Goal: Information Seeking & Learning: Learn about a topic

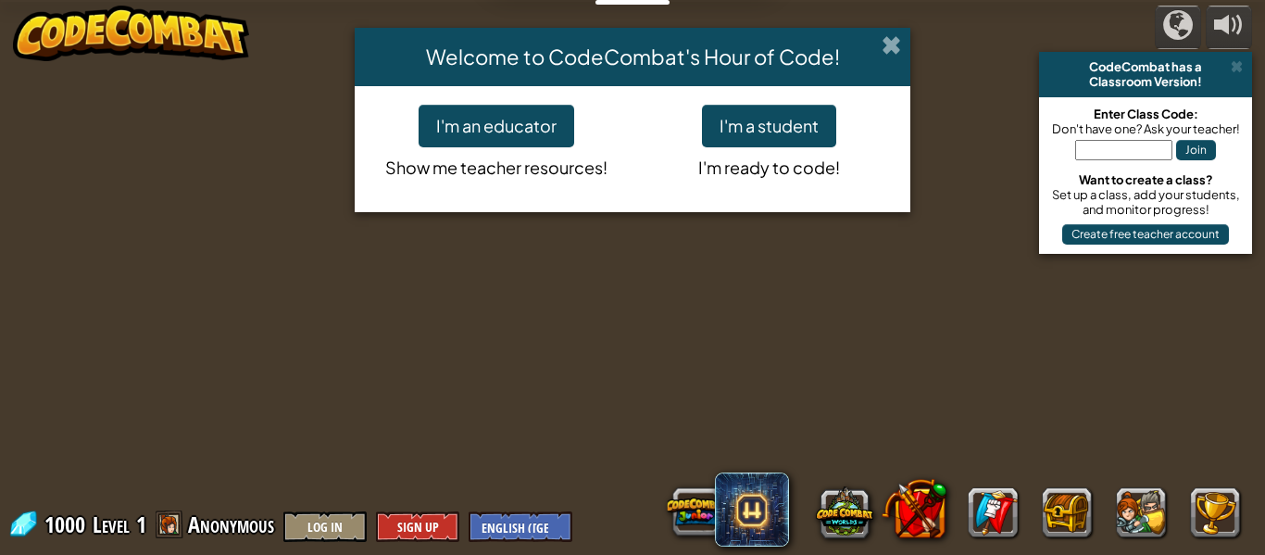
click at [883, 38] on span at bounding box center [891, 44] width 19 height 19
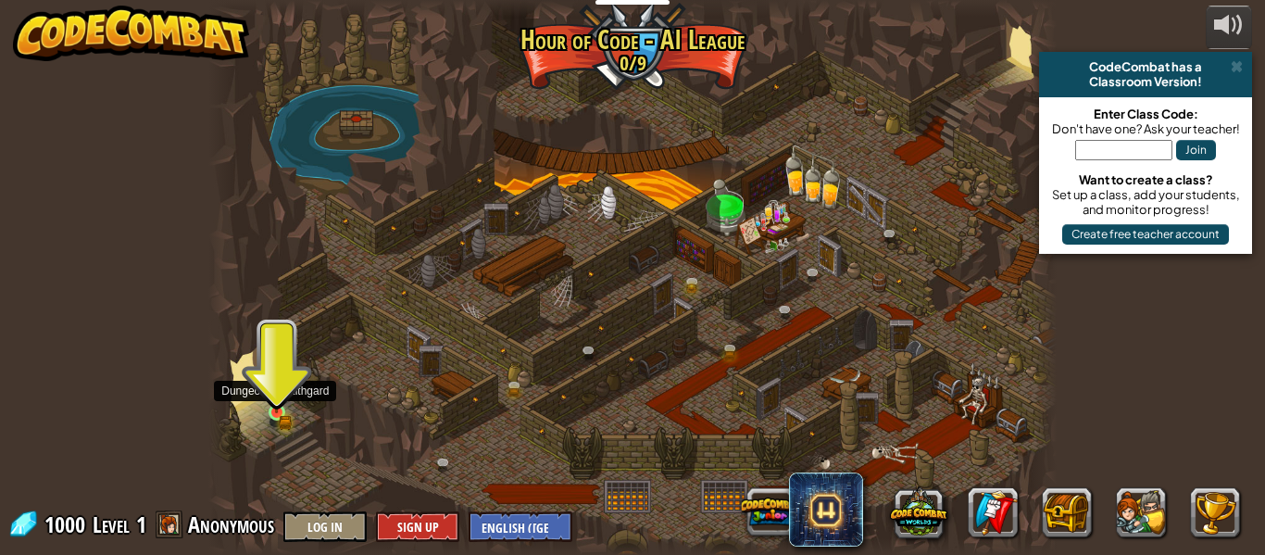
click at [274, 406] on img at bounding box center [276, 392] width 19 height 43
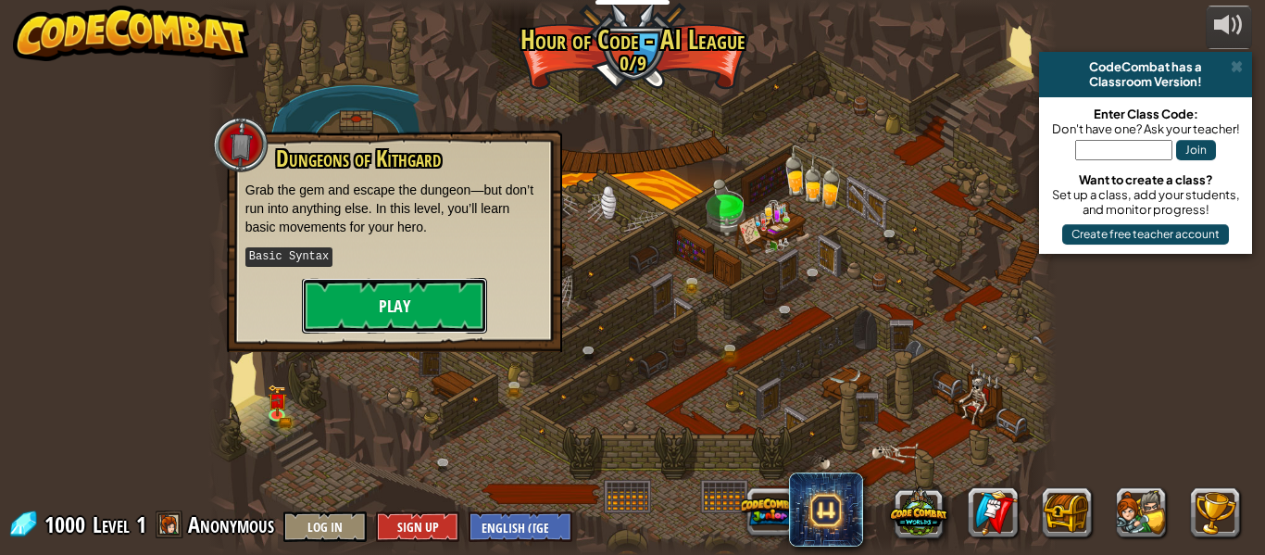
click at [361, 314] on button "Play" at bounding box center [394, 306] width 185 height 56
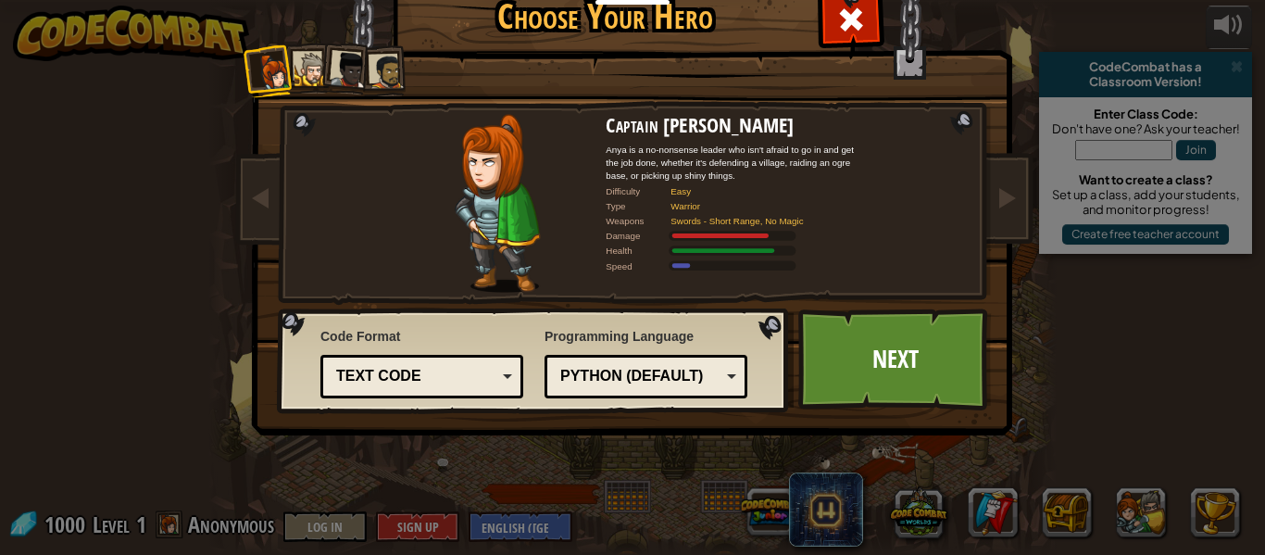
click at [307, 74] on div at bounding box center [312, 70] width 34 height 34
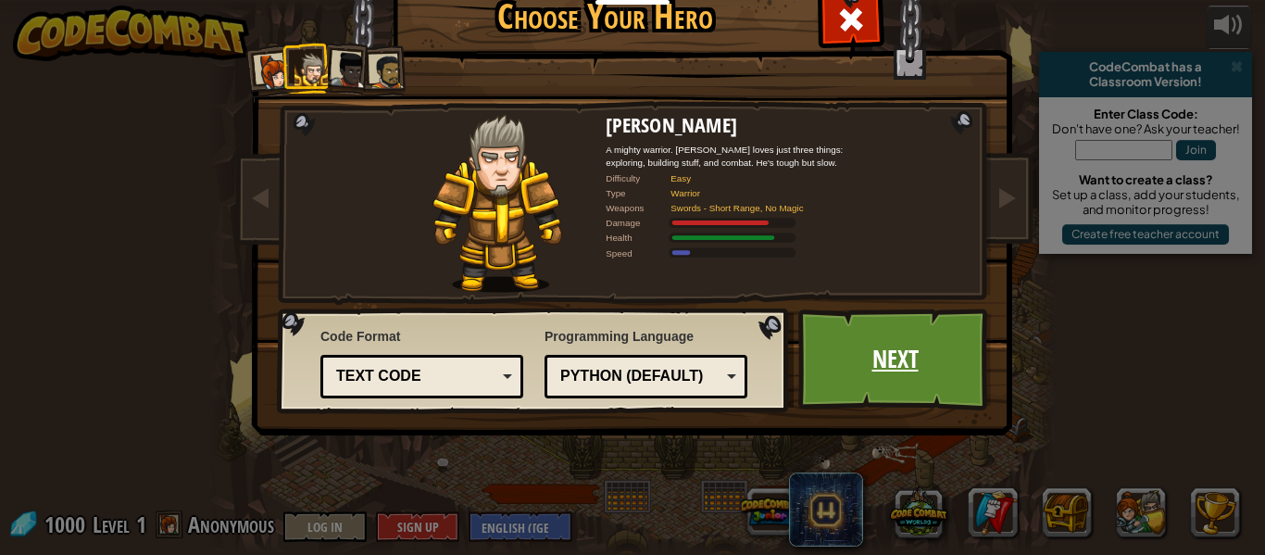
click at [843, 350] on link "Next" at bounding box center [896, 359] width 194 height 102
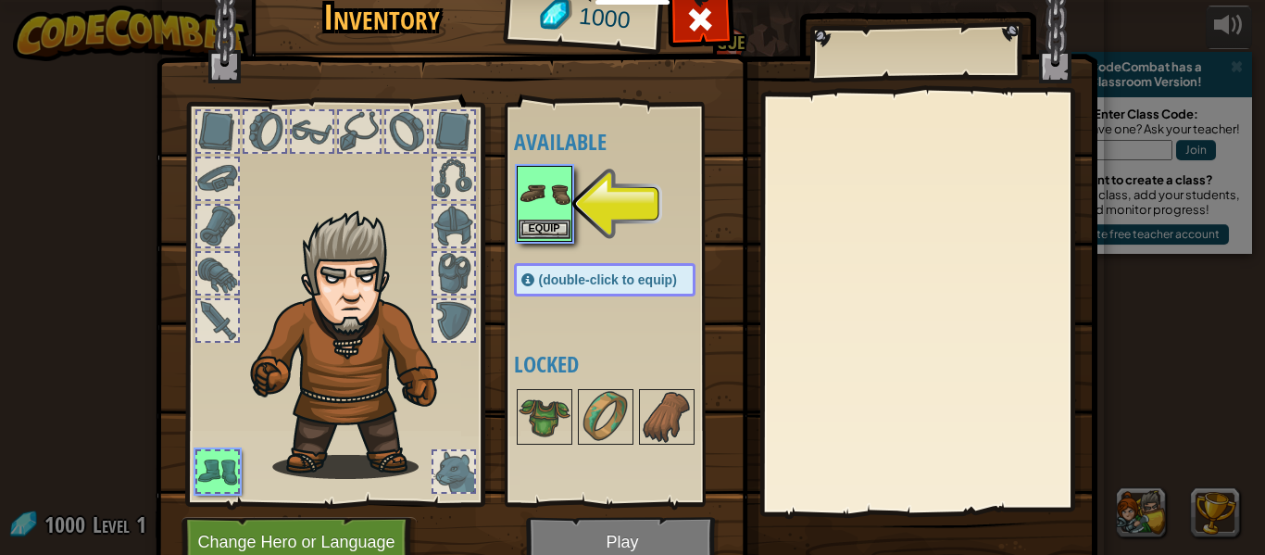
click at [529, 192] on img at bounding box center [545, 194] width 52 height 52
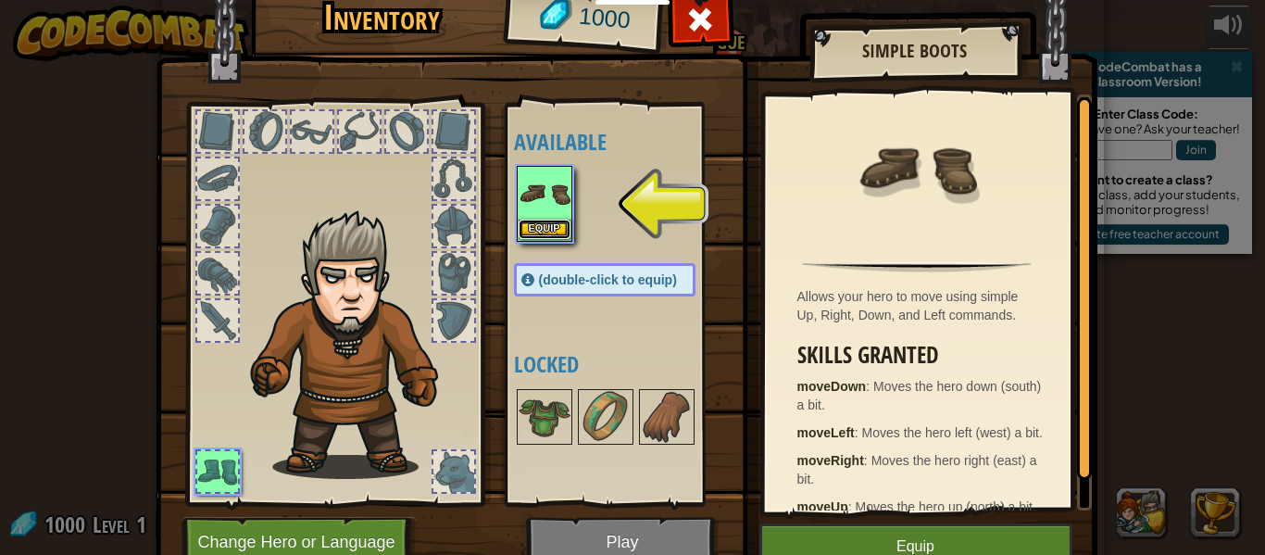
click at [535, 225] on button "Equip" at bounding box center [545, 229] width 52 height 19
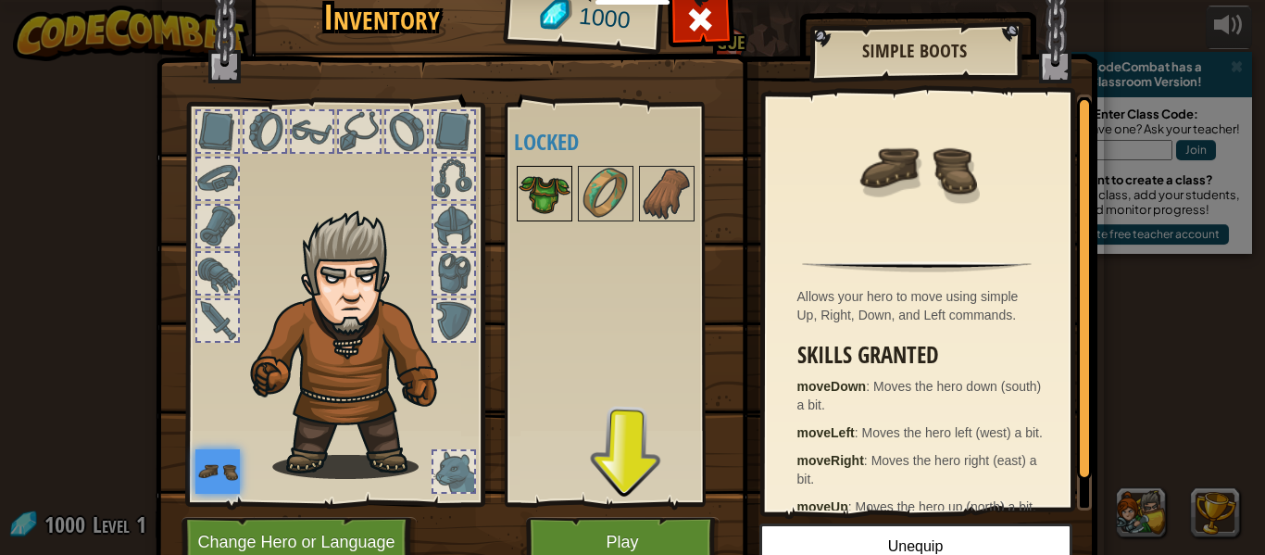
click at [520, 184] on img at bounding box center [545, 194] width 52 height 52
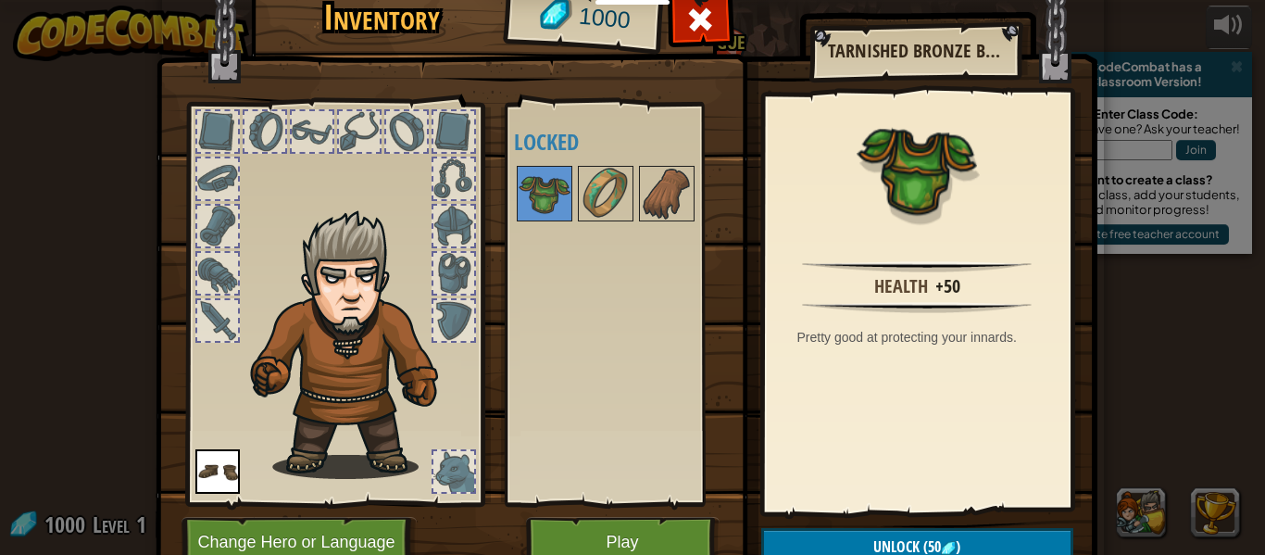
click at [333, 367] on img at bounding box center [355, 344] width 227 height 270
click at [333, 368] on img at bounding box center [355, 344] width 227 height 270
click at [206, 326] on div at bounding box center [217, 320] width 41 height 41
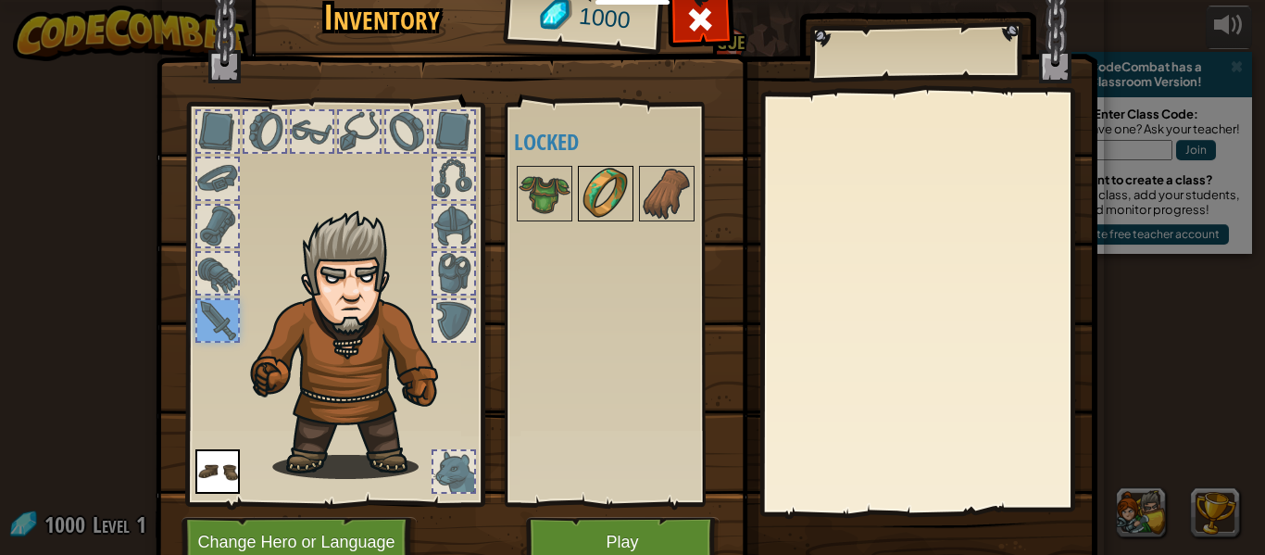
click at [592, 198] on img at bounding box center [606, 194] width 52 height 52
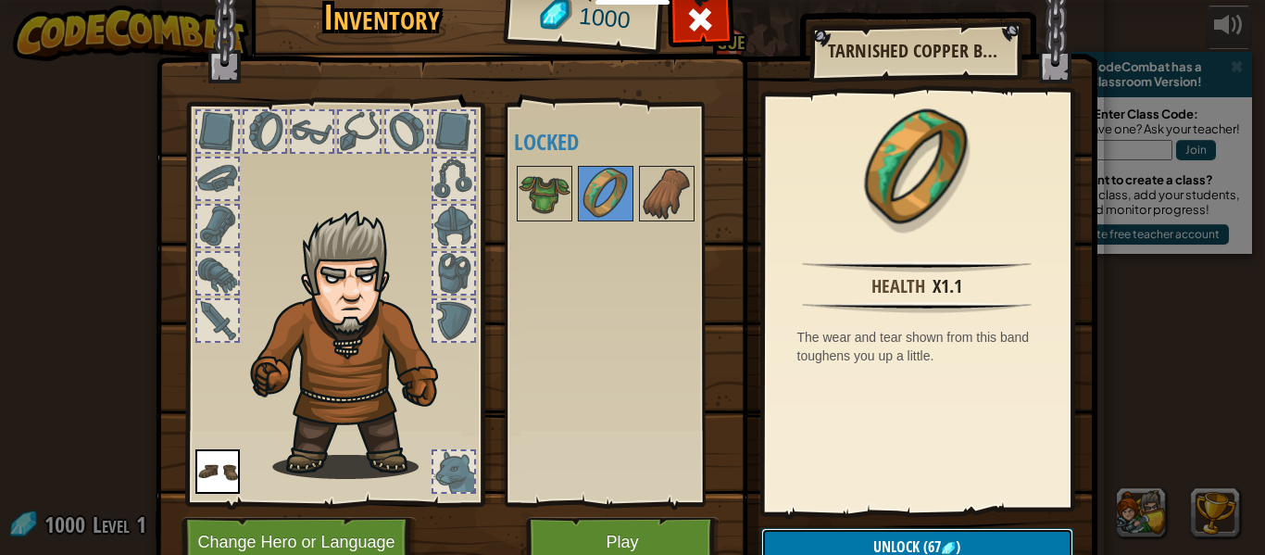
click at [848, 542] on button "Unlock (67 )" at bounding box center [918, 547] width 312 height 38
click at [554, 197] on img at bounding box center [545, 194] width 52 height 52
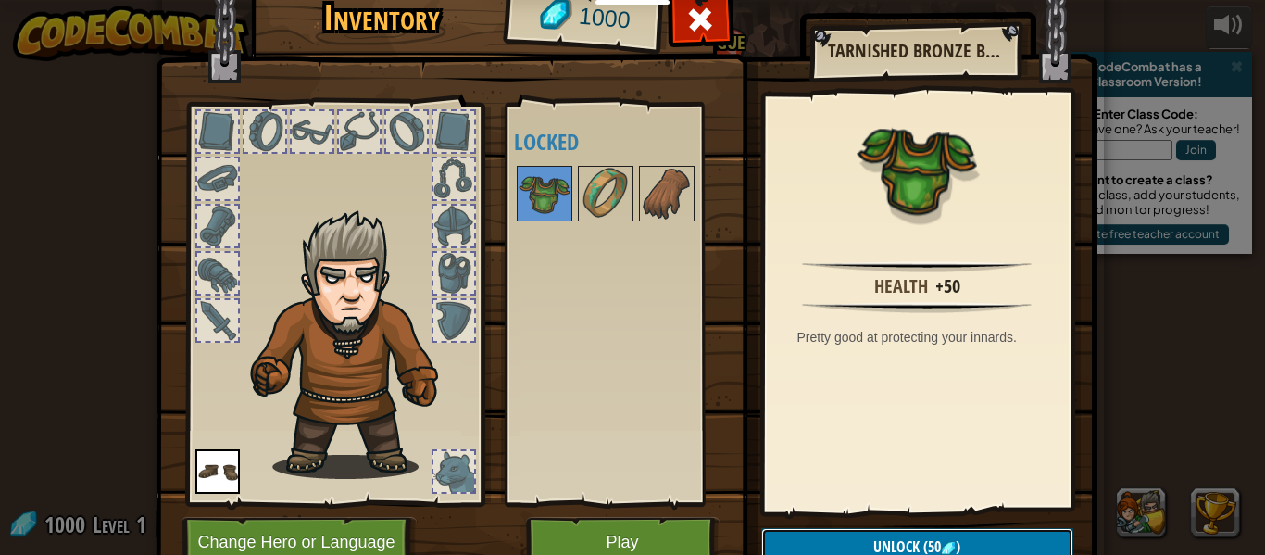
click at [836, 539] on button "Unlock (50 )" at bounding box center [918, 547] width 312 height 38
click at [679, 208] on img at bounding box center [667, 194] width 52 height 52
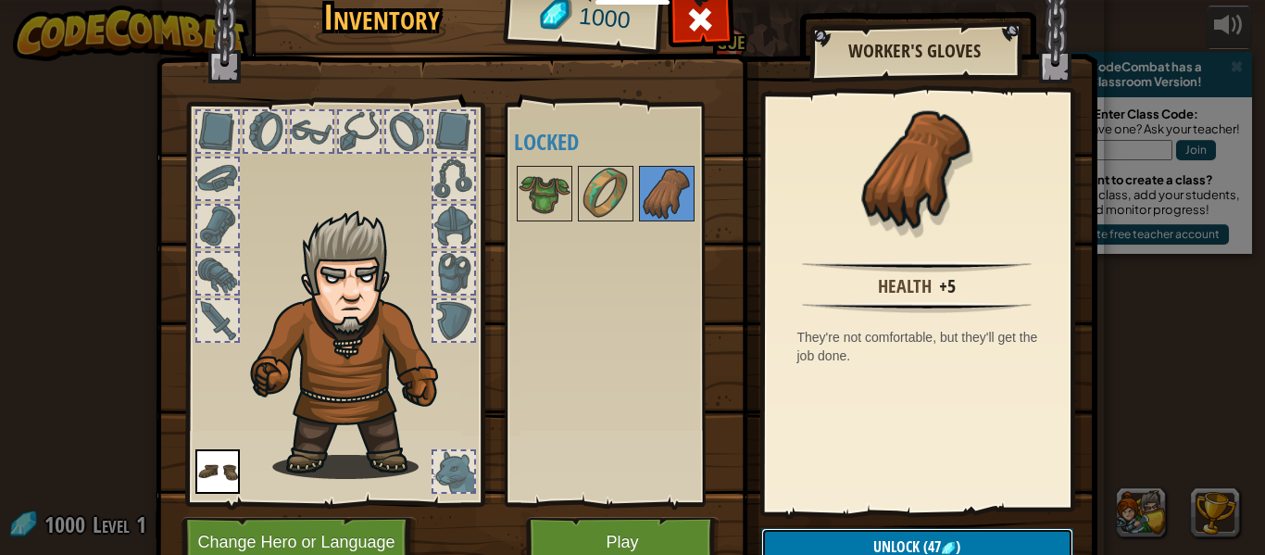
click at [810, 537] on button "Unlock (47 )" at bounding box center [918, 547] width 312 height 38
click at [458, 271] on div at bounding box center [454, 273] width 41 height 41
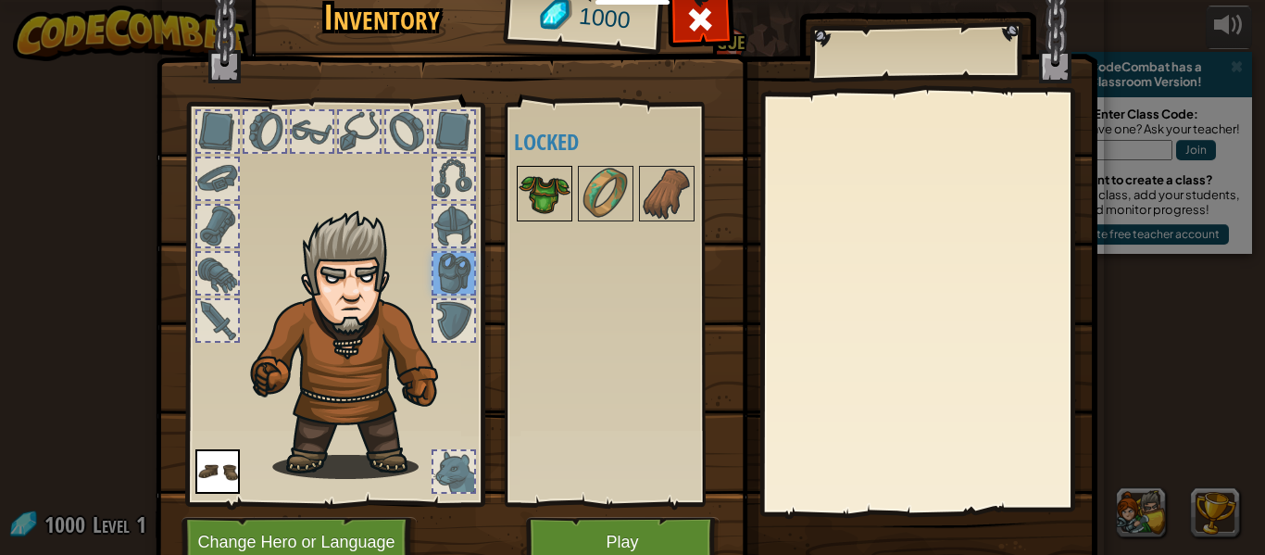
click at [543, 199] on img at bounding box center [545, 194] width 52 height 52
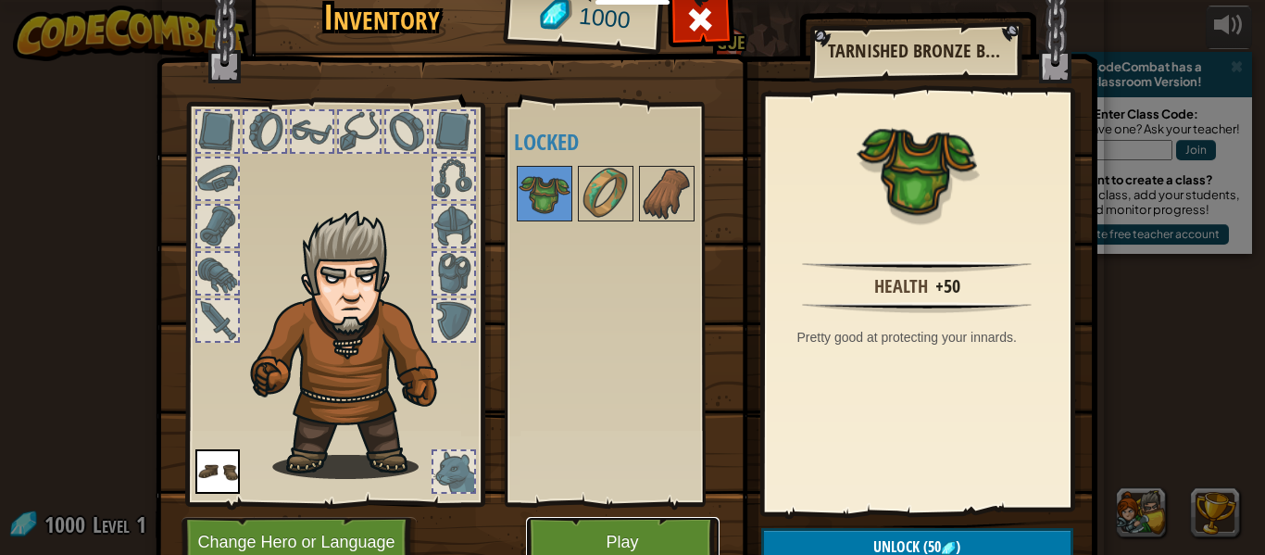
click at [596, 527] on button "Play" at bounding box center [623, 542] width 194 height 51
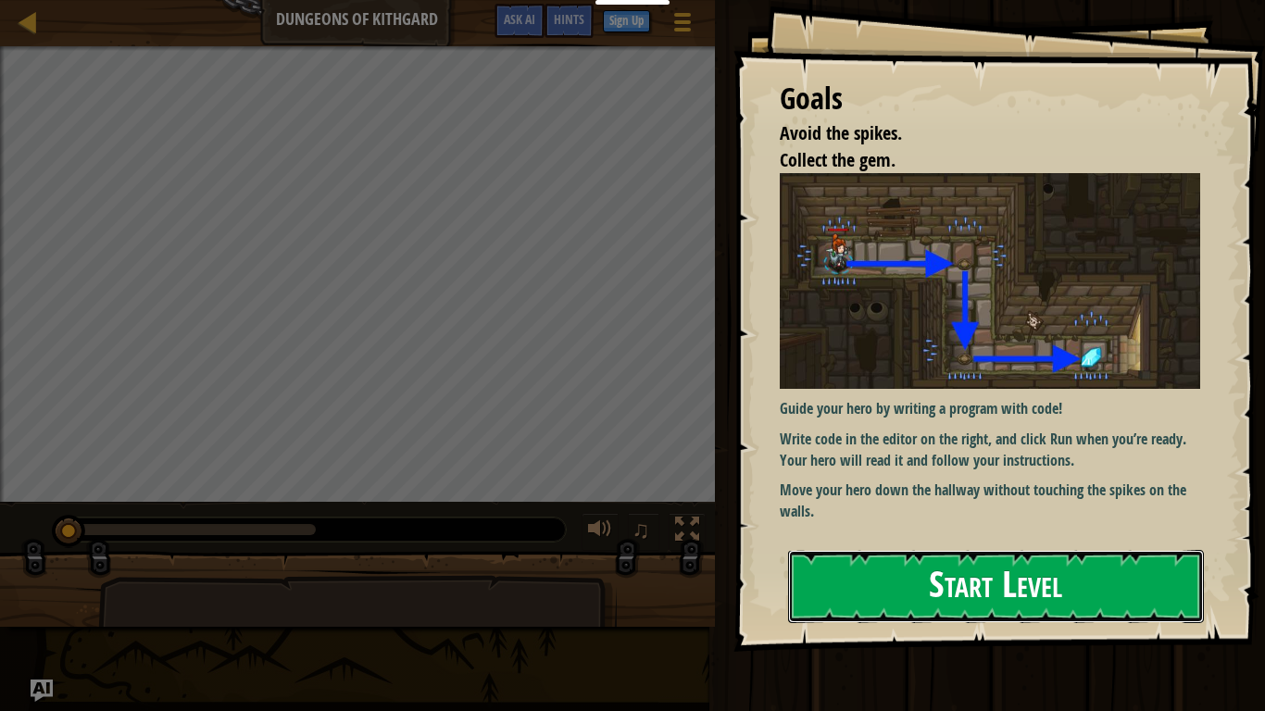
click at [963, 554] on button "Start Level" at bounding box center [996, 586] width 416 height 73
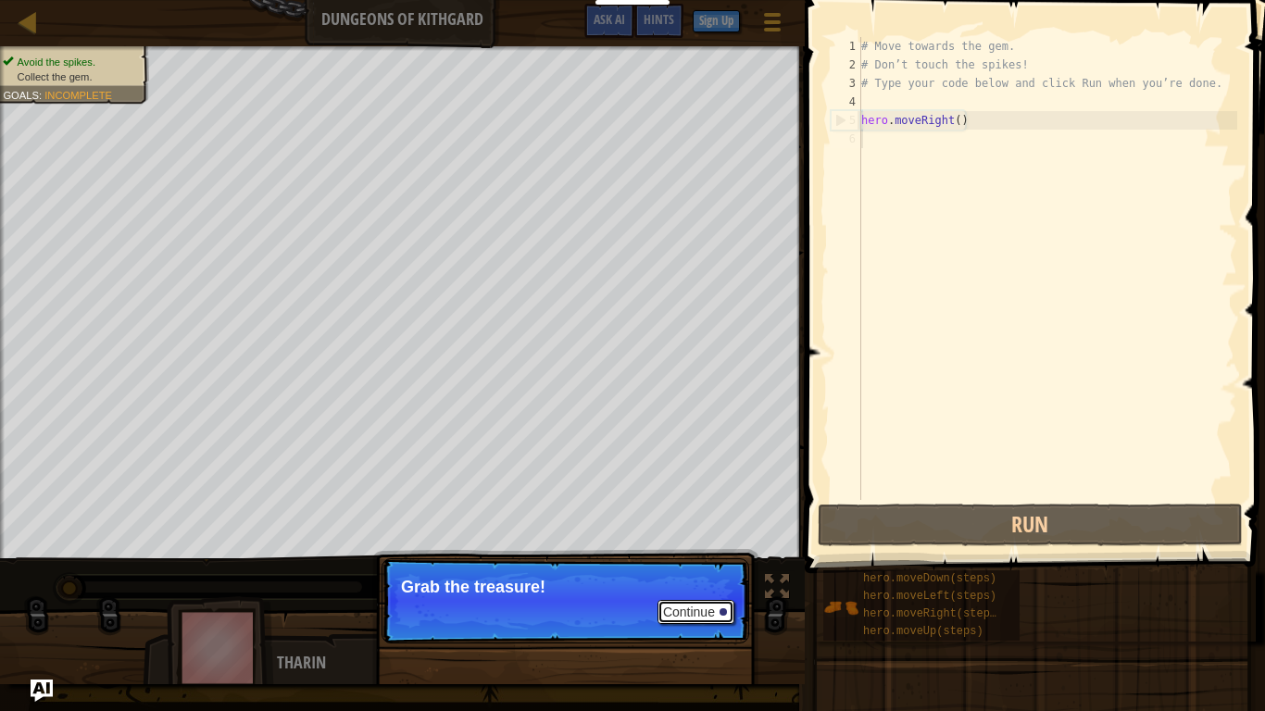
click at [699, 554] on button "Continue" at bounding box center [696, 612] width 77 height 24
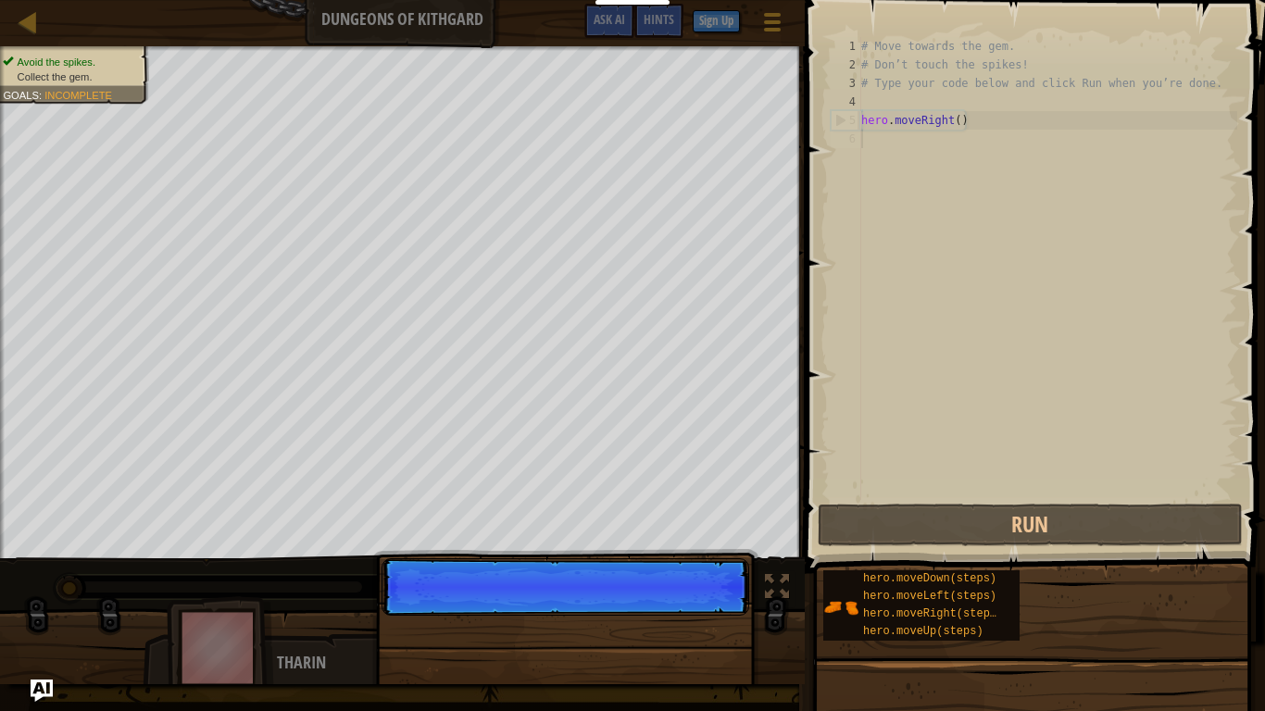
scroll to position [8, 0]
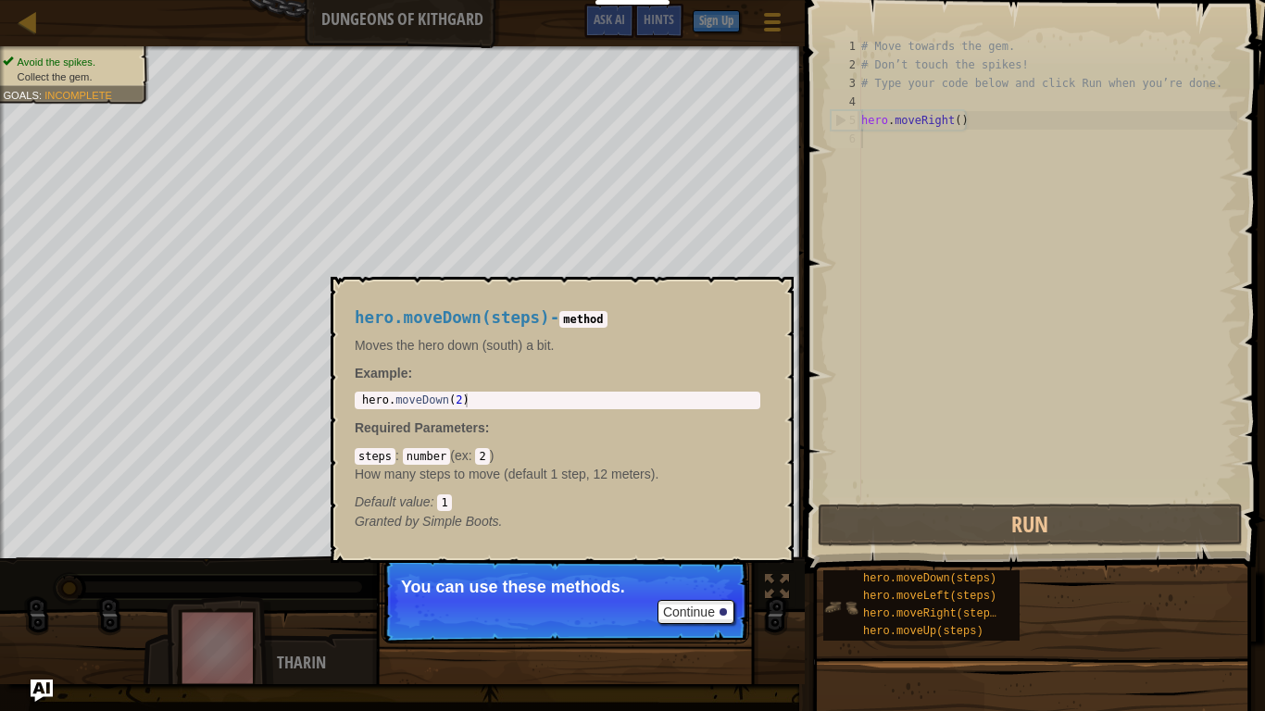
click at [850, 554] on img at bounding box center [841, 607] width 35 height 35
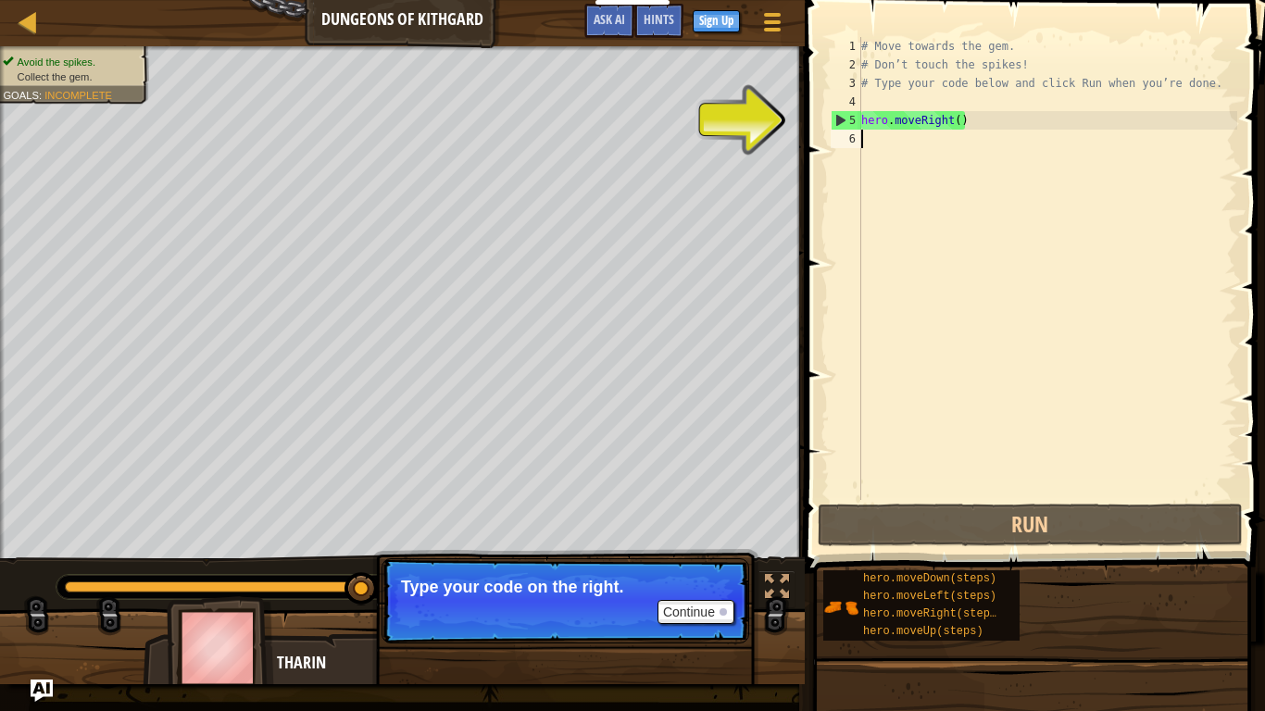
click at [862, 118] on div "# Move towards the gem. # Don’t touch the spikes! # Type your code below and cl…" at bounding box center [1048, 287] width 380 height 500
click at [837, 113] on div "5" at bounding box center [847, 120] width 30 height 19
click at [856, 115] on div "5" at bounding box center [847, 120] width 30 height 19
drag, startPoint x: 866, startPoint y: 115, endPoint x: 997, endPoint y: 123, distance: 130.9
click at [997, 123] on div "# Move towards the gem. # Don’t touch the spikes! # Type your code below and cl…" at bounding box center [1048, 287] width 380 height 500
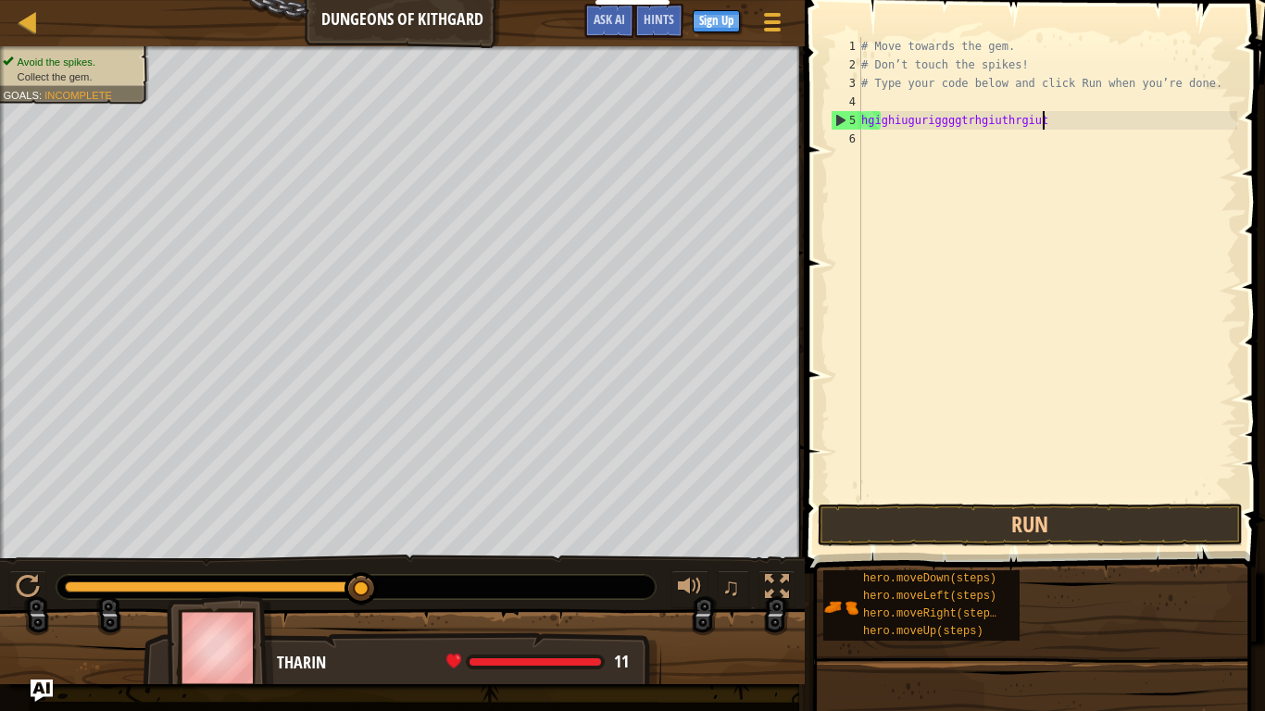
scroll to position [8, 27]
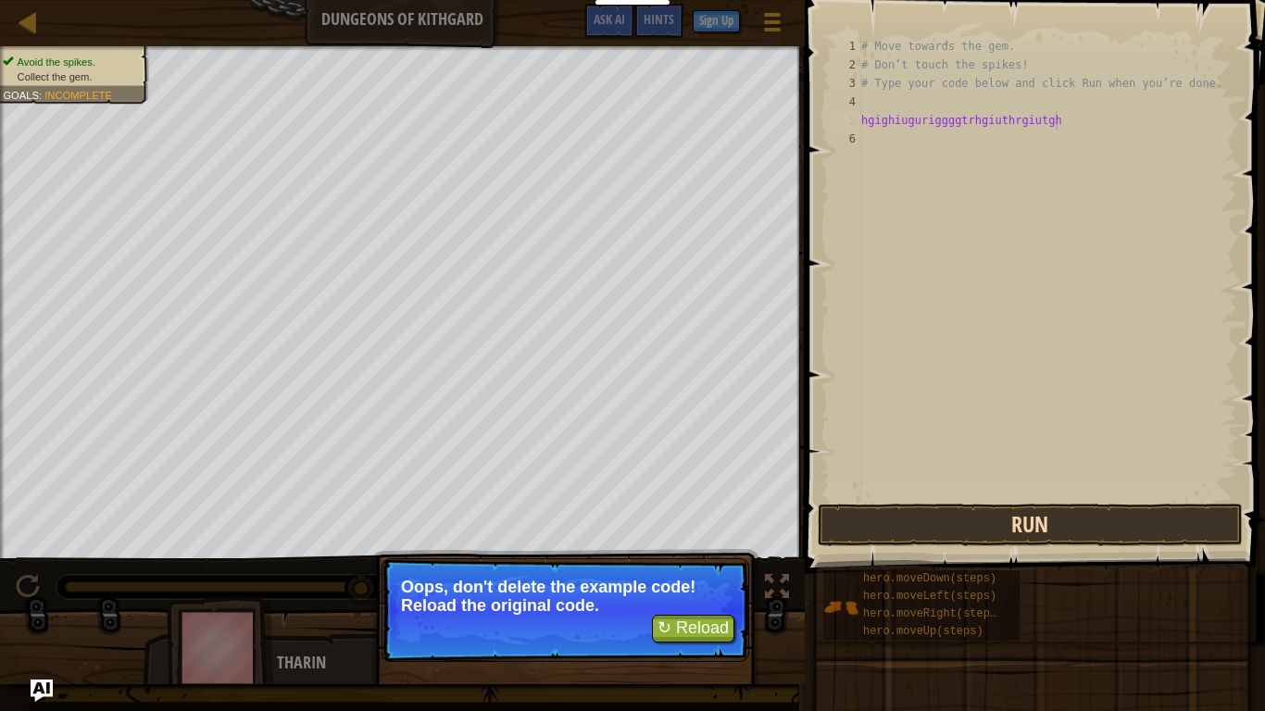
type textarea "hgighiuguriggggtrhgiuthrgiutgh"
click at [981, 522] on button "Run" at bounding box center [1030, 525] width 425 height 43
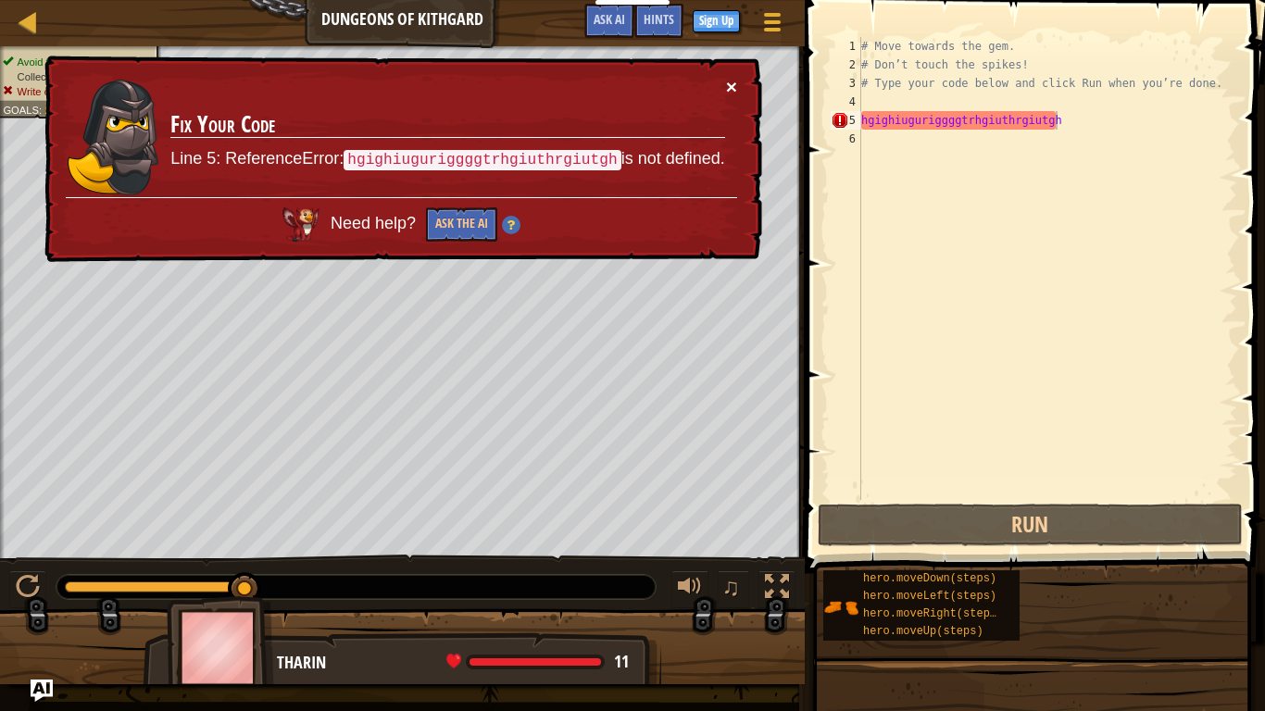
click at [727, 79] on button "×" at bounding box center [731, 86] width 11 height 19
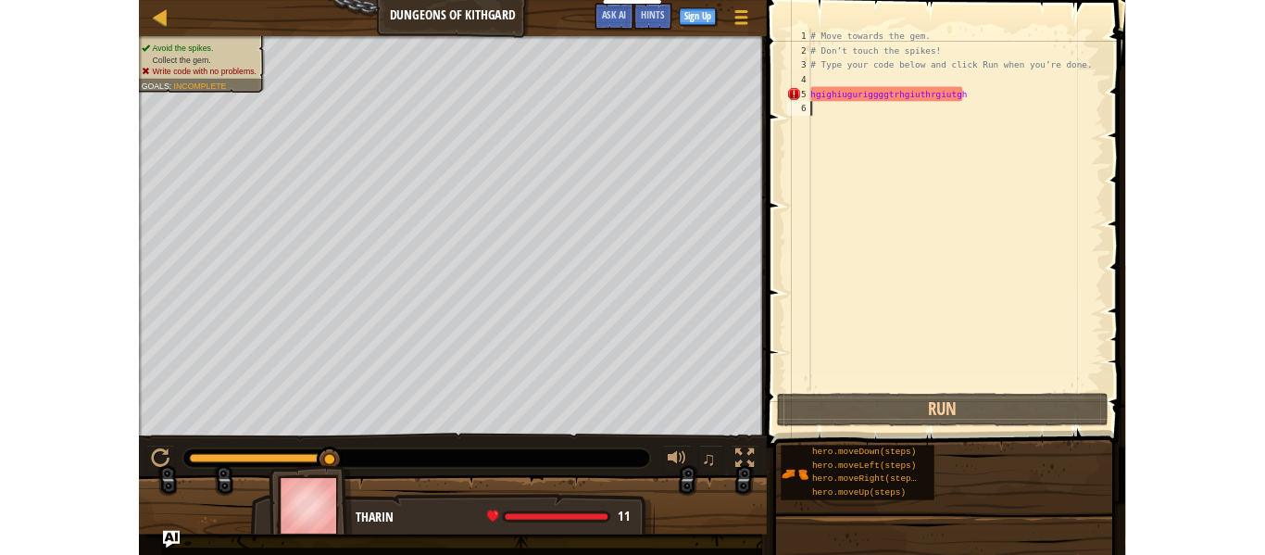
scroll to position [8, 0]
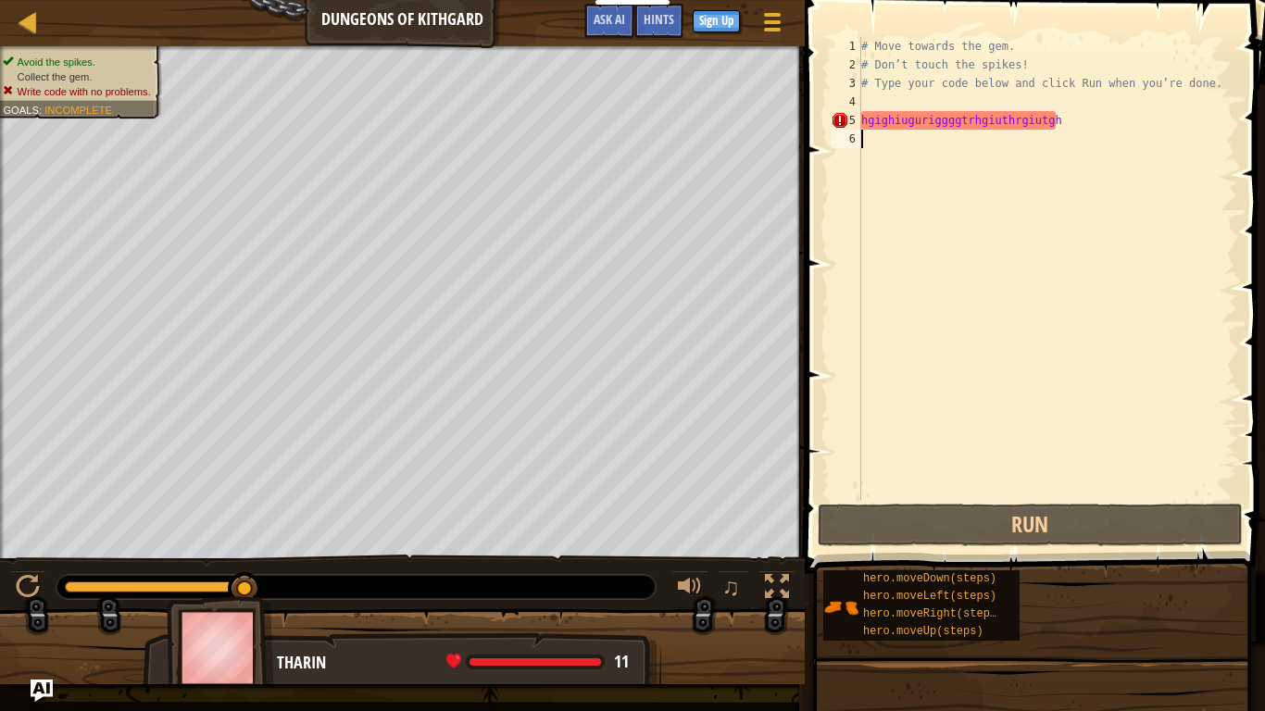
drag, startPoint x: 238, startPoint y: 584, endPoint x: 445, endPoint y: 621, distance: 209.9
click at [445, 554] on div "Avoid the spikes. Collect the gem. Write code with no problems. Goals : Incompl…" at bounding box center [632, 365] width 1265 height 638
click at [445, 554] on div at bounding box center [402, 655] width 805 height 93
drag, startPoint x: 234, startPoint y: 584, endPoint x: 276, endPoint y: 583, distance: 41.7
click at [276, 554] on div at bounding box center [356, 587] width 599 height 24
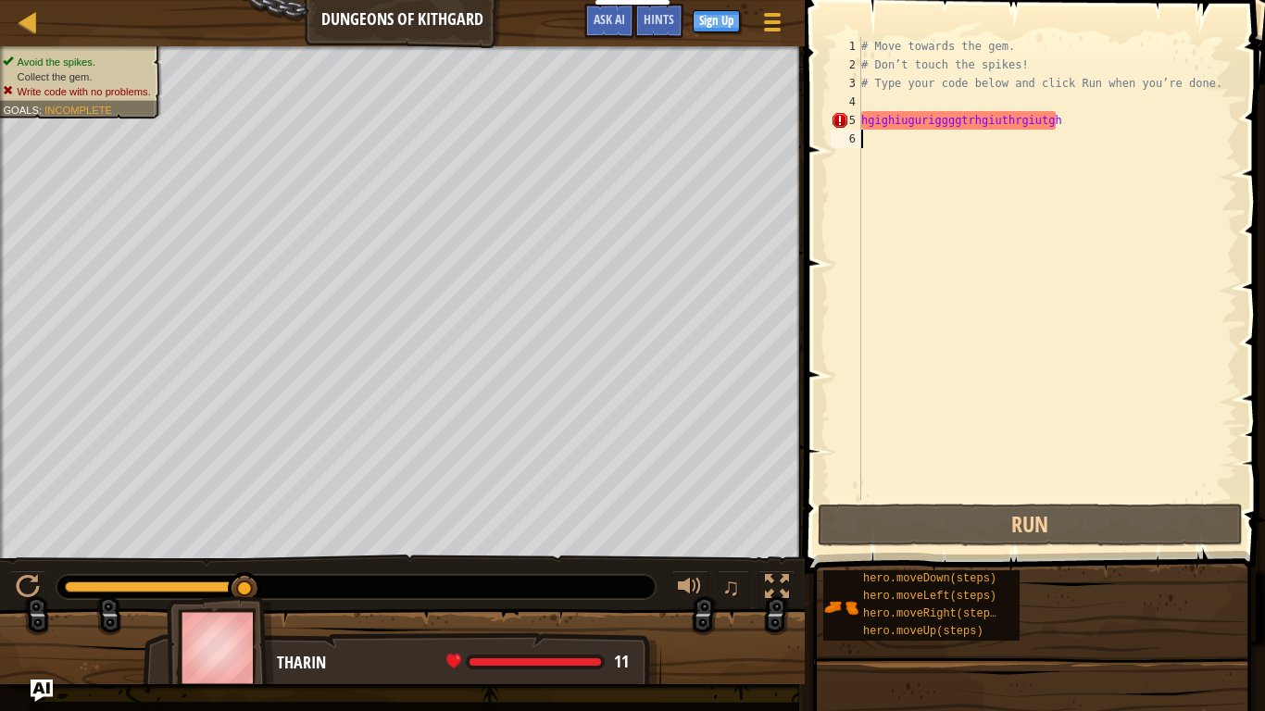
drag, startPoint x: 245, startPoint y: 584, endPoint x: 295, endPoint y: 581, distance: 49.2
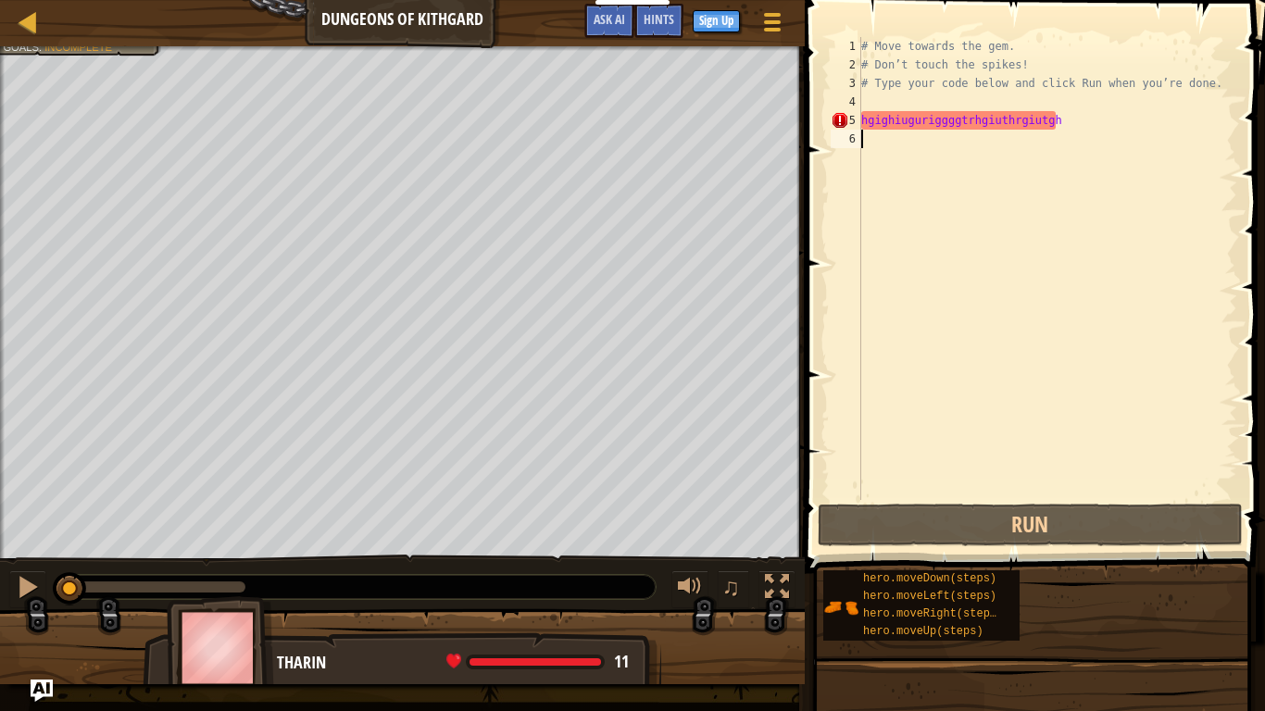
drag, startPoint x: 241, startPoint y: 582, endPoint x: 0, endPoint y: 572, distance: 241.1
click at [0, 554] on div "♫" at bounding box center [402, 583] width 805 height 56
click at [18, 554] on div at bounding box center [28, 587] width 24 height 24
click at [17, 18] on div at bounding box center [28, 21] width 23 height 23
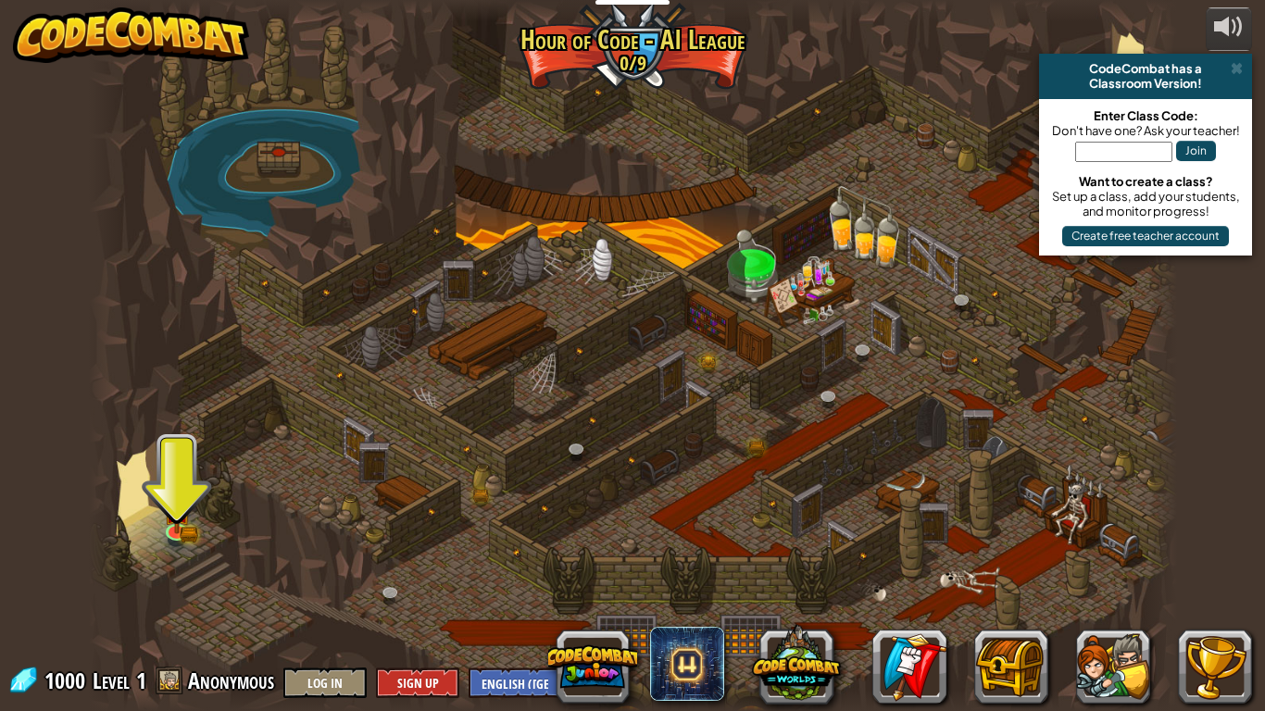
click at [747, 270] on div at bounding box center [633, 355] width 1089 height 711
click at [828, 291] on div at bounding box center [633, 355] width 1089 height 711
